Goal: Task Accomplishment & Management: Manage account settings

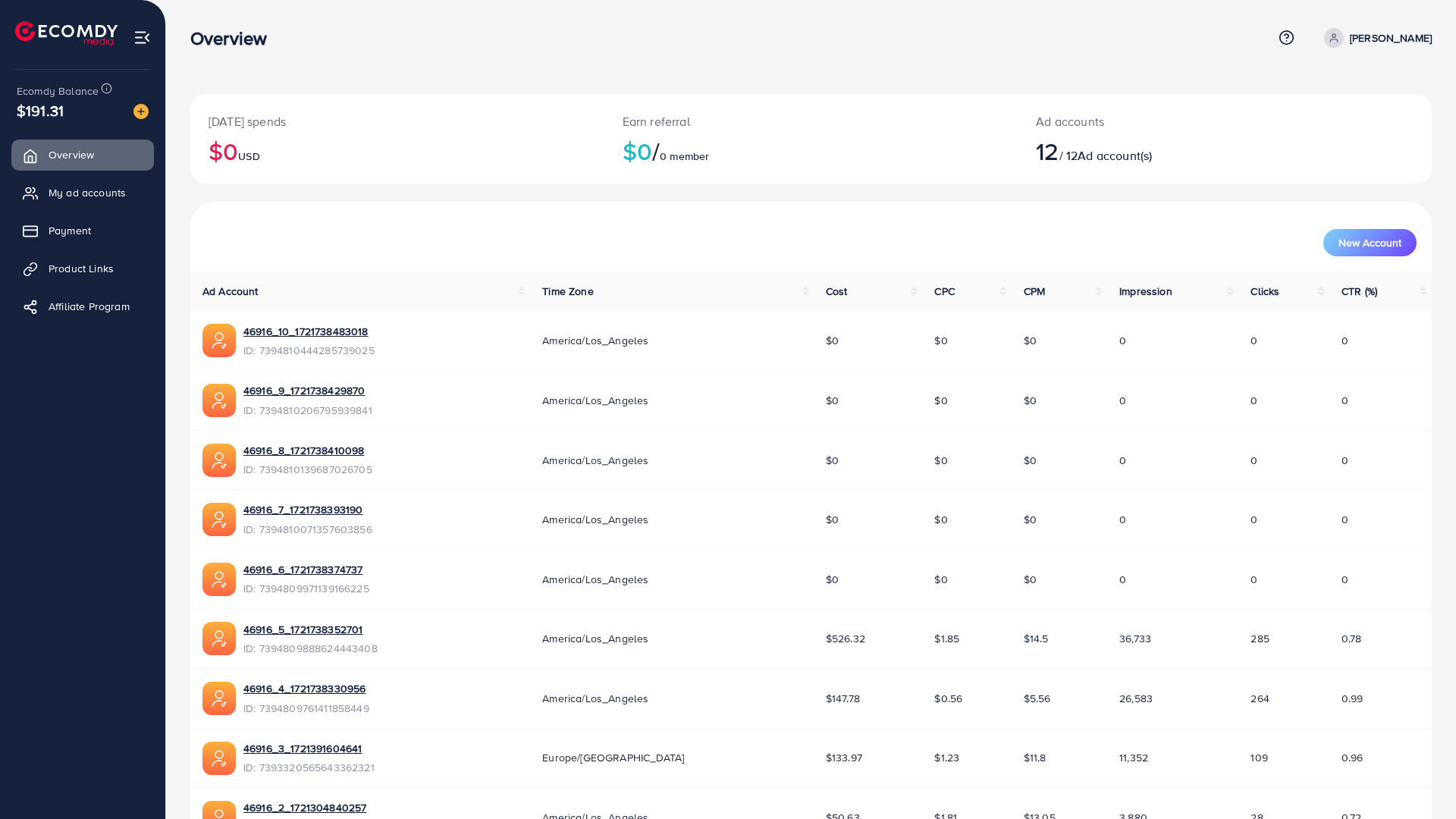
drag, startPoint x: 96, startPoint y: 189, endPoint x: 654, endPoint y: 133, distance: 560.8
click at [654, 133] on div "Earn referral $0 / 0 member" at bounding box center [811, 139] width 414 height 90
click at [119, 187] on span "My ad accounts" at bounding box center [91, 193] width 77 height 15
click at [86, 227] on span "Payment" at bounding box center [74, 231] width 42 height 15
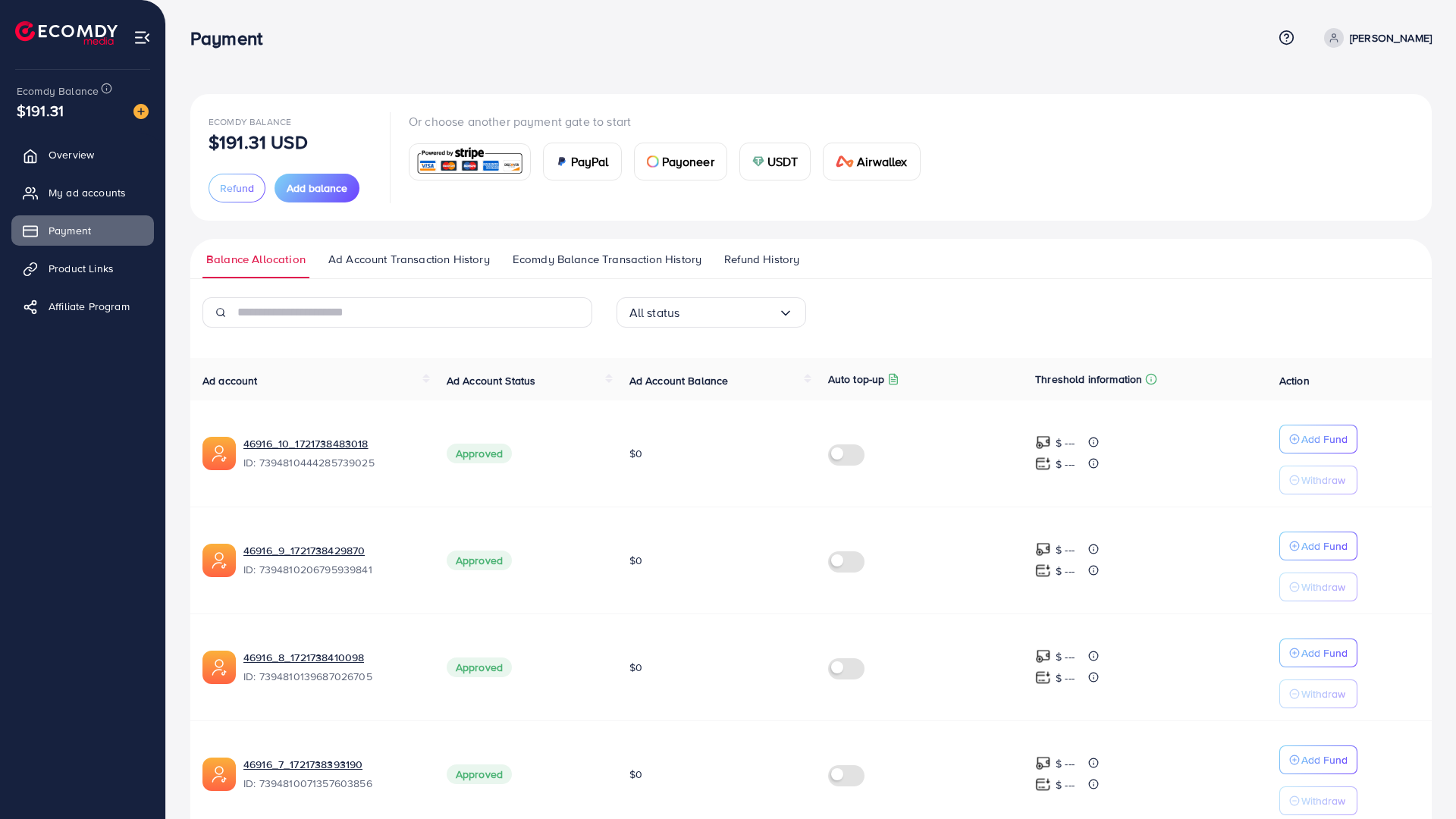
click at [746, 266] on span "Refund History" at bounding box center [761, 260] width 75 height 17
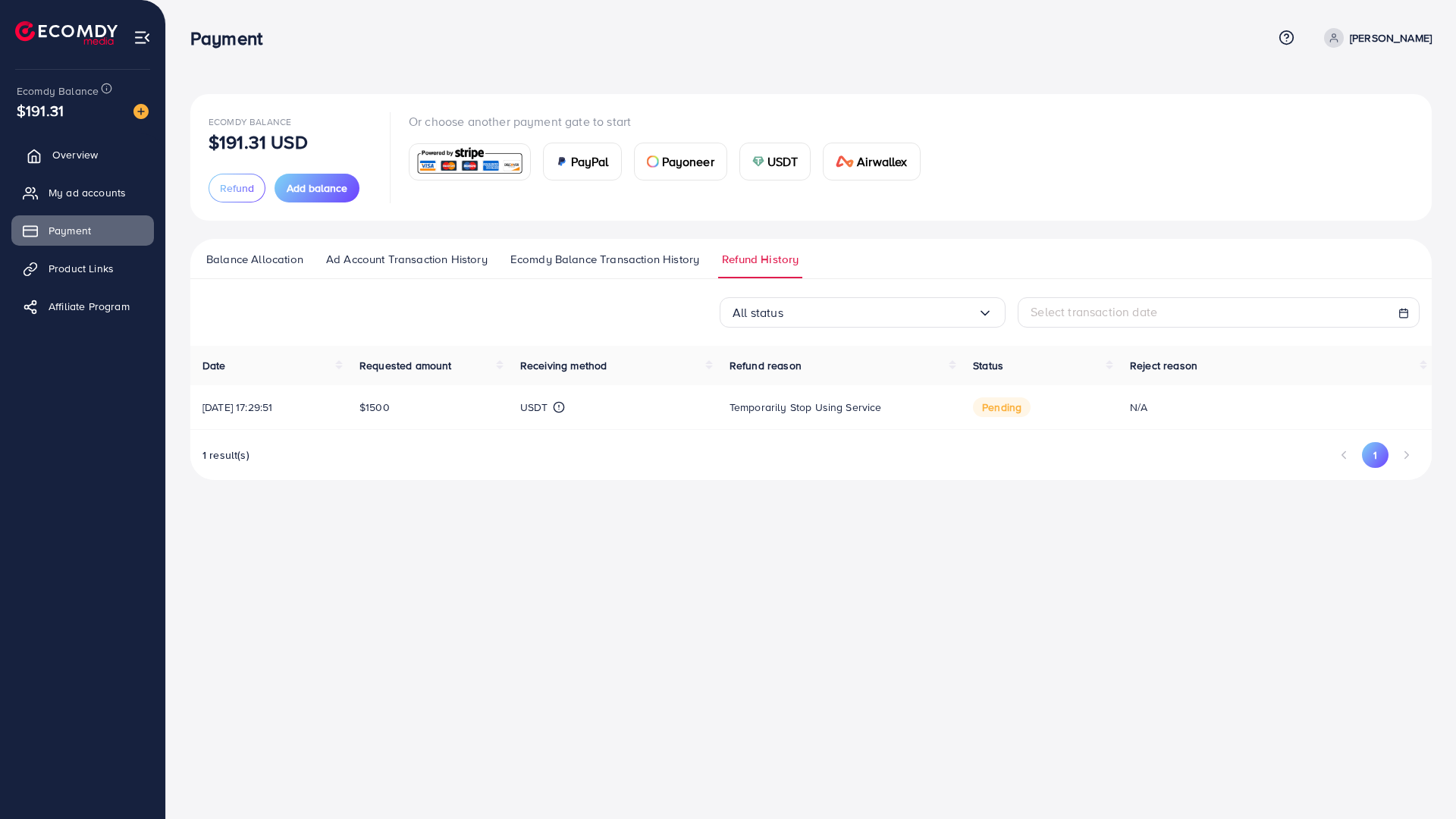
click at [102, 153] on link "Overview" at bounding box center [83, 155] width 143 height 30
